Goal: Information Seeking & Learning: Learn about a topic

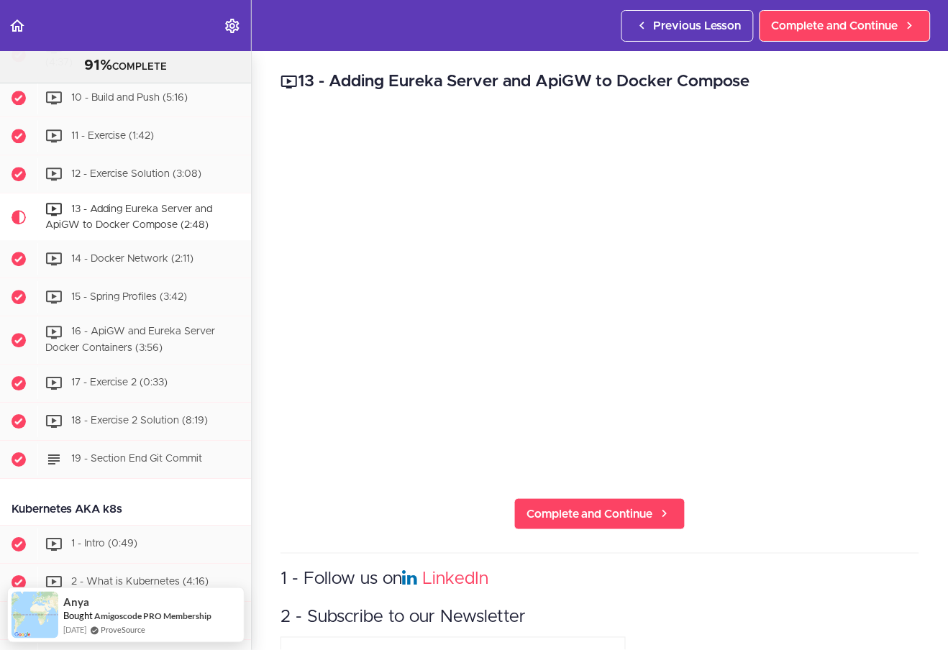
click at [18, 22] on icon "Back to course curriculum" at bounding box center [17, 25] width 17 height 17
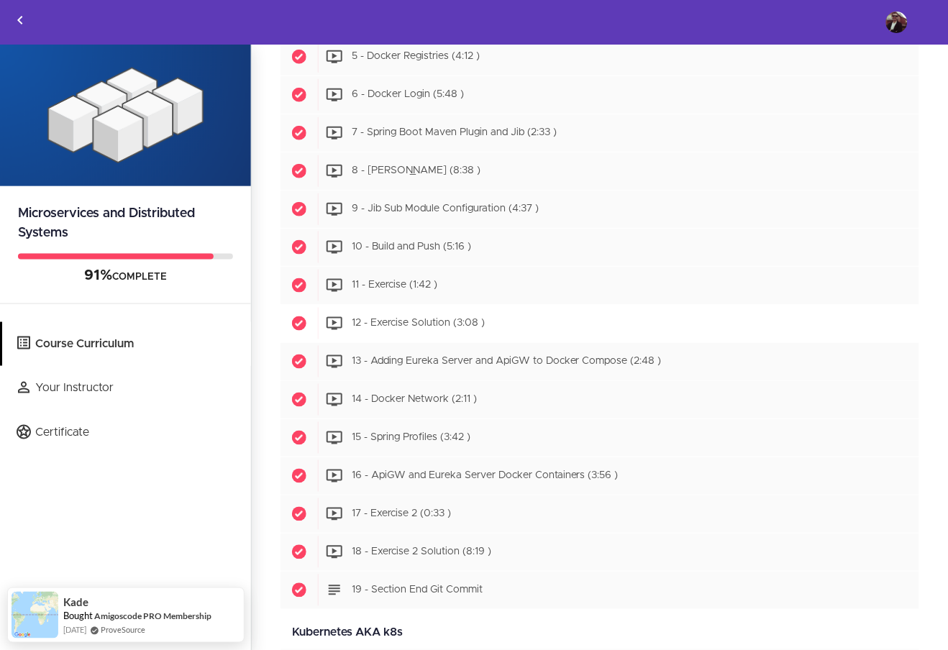
scroll to position [3706, 0]
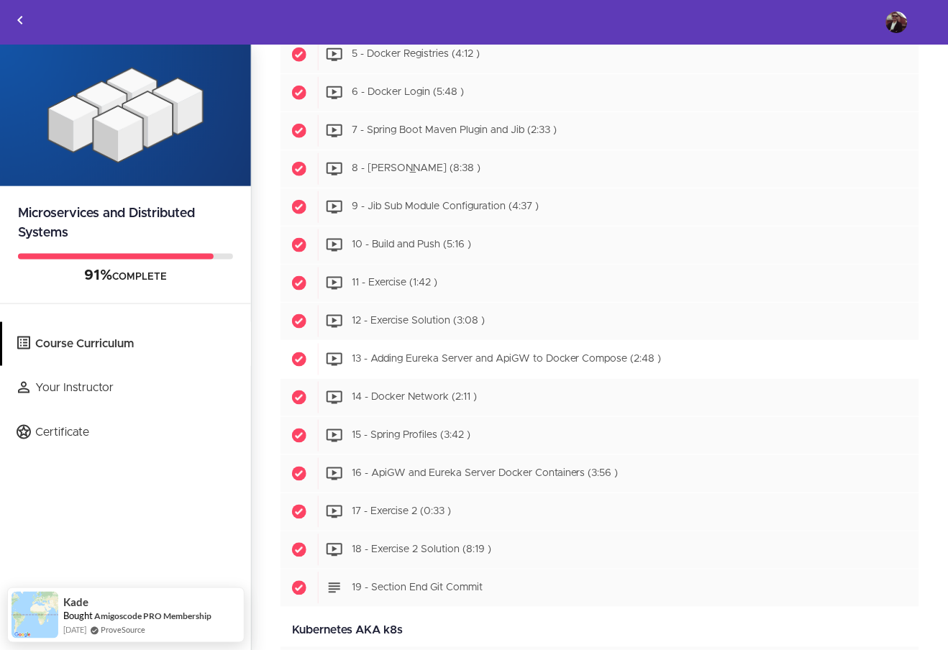
click at [447, 365] on span "13 - Adding Eureka Server and ApiGW to Docker Compose (2:48 )" at bounding box center [507, 360] width 310 height 10
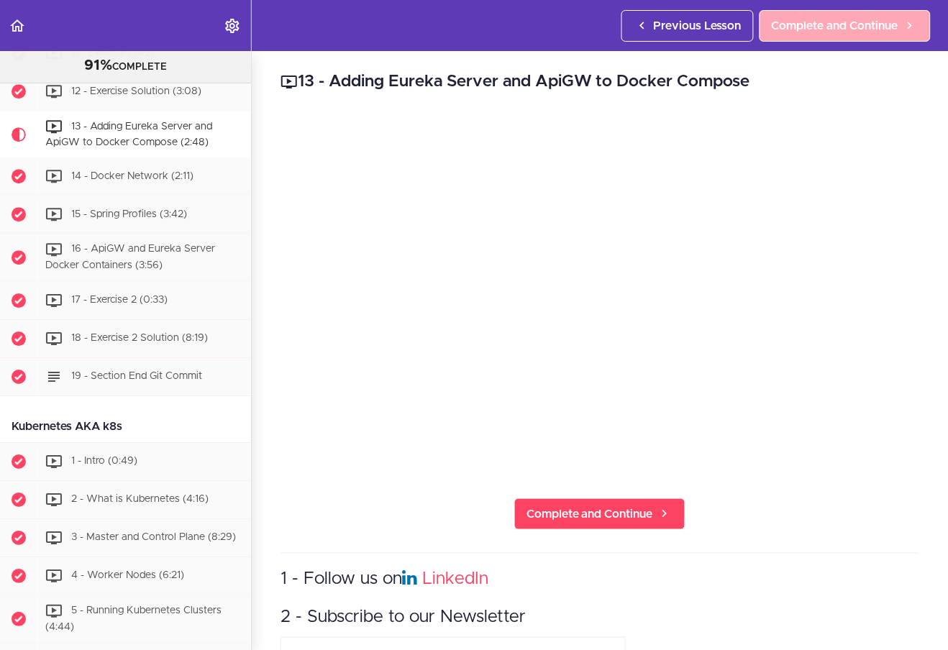
click at [800, 30] on span "Complete and Continue" at bounding box center [835, 25] width 127 height 17
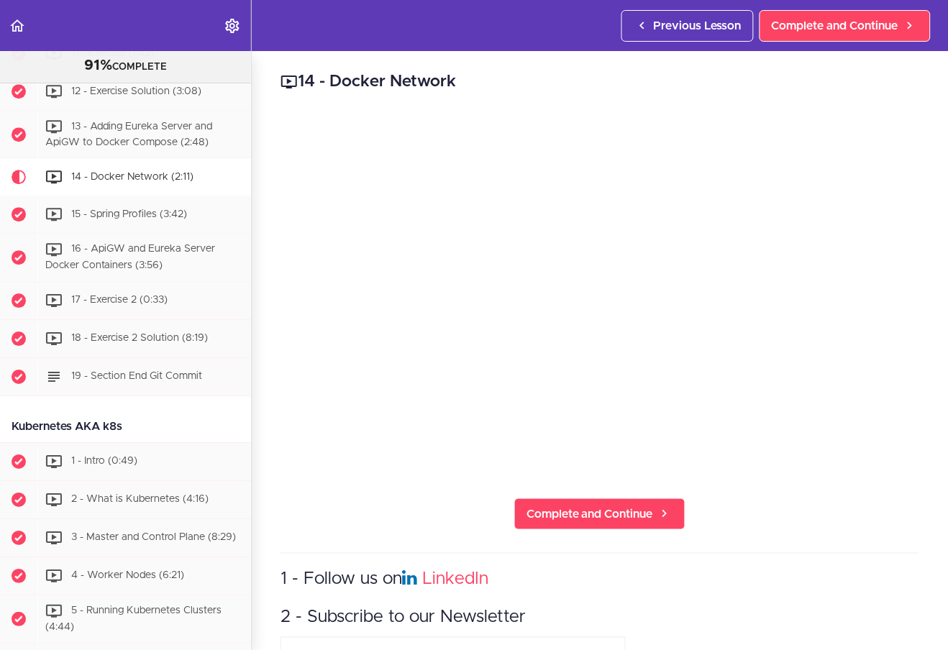
scroll to position [4261, 0]
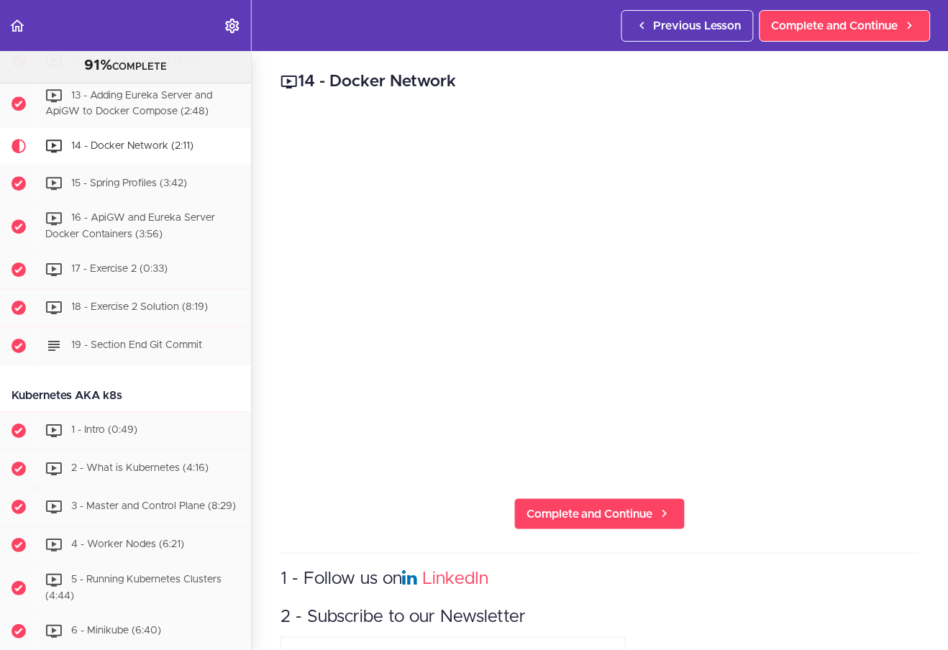
click at [728, 88] on h2 "14 - Docker Network" at bounding box center [600, 82] width 639 height 24
click at [789, 36] on link "Complete and Continue" at bounding box center [845, 26] width 171 height 32
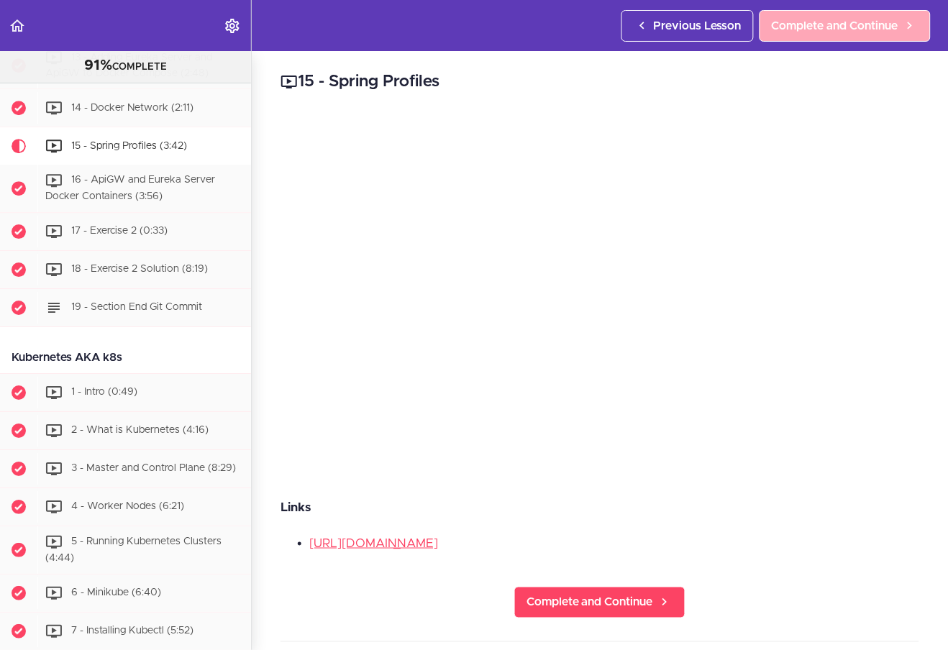
click at [809, 20] on span "Complete and Continue" at bounding box center [835, 25] width 127 height 17
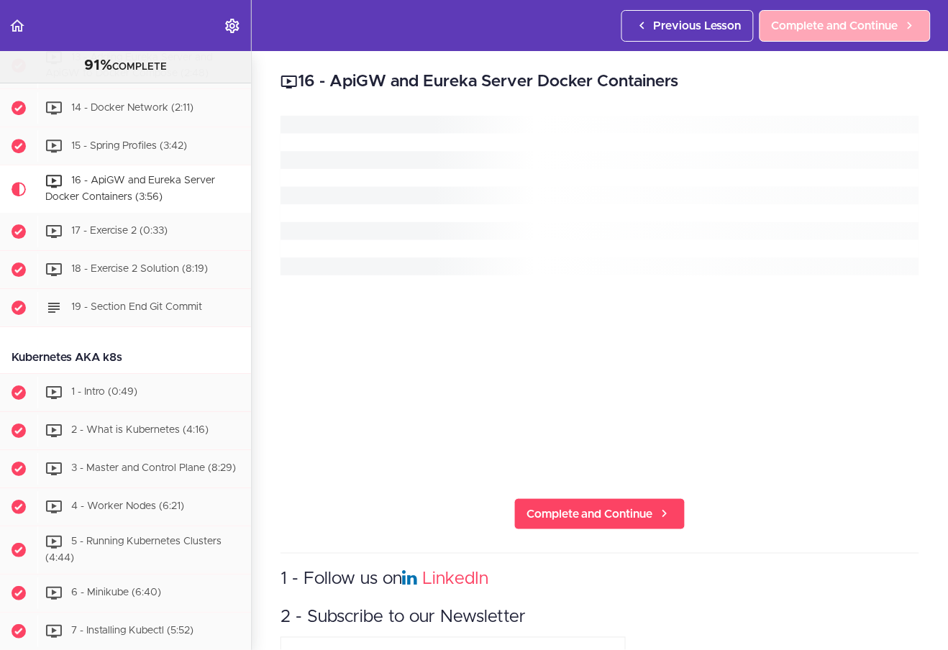
scroll to position [4337, 0]
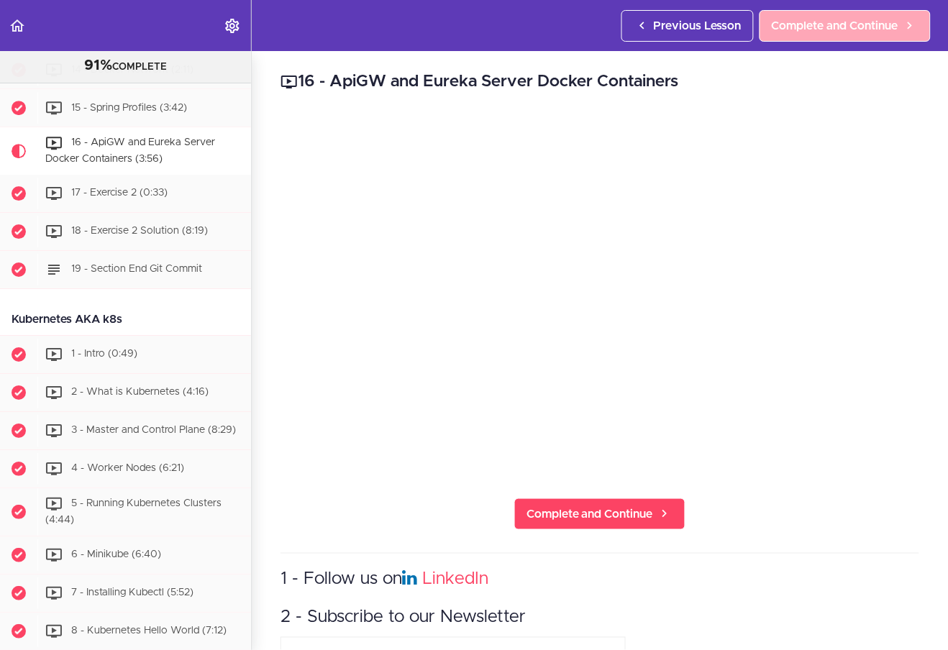
click at [826, 24] on span "Complete and Continue" at bounding box center [835, 25] width 127 height 17
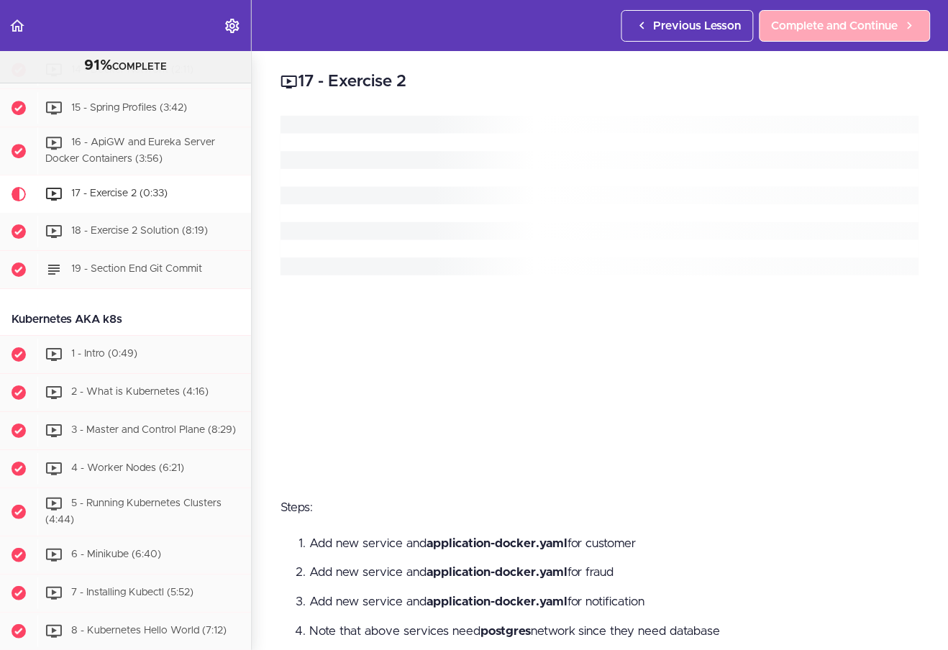
scroll to position [4386, 0]
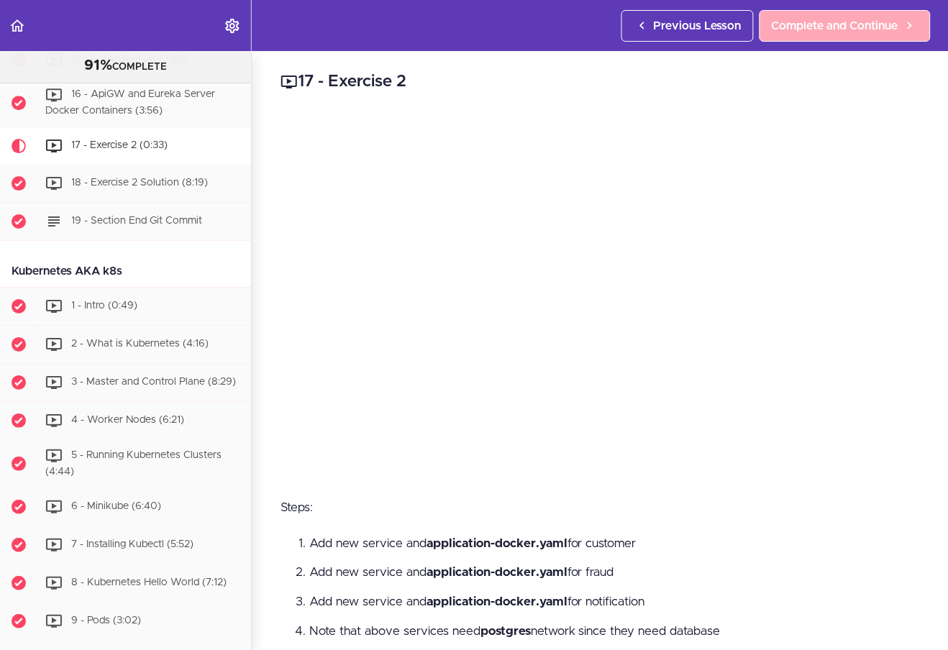
click at [811, 24] on span "Complete and Continue" at bounding box center [835, 25] width 127 height 17
